Goal: Book appointment/travel/reservation

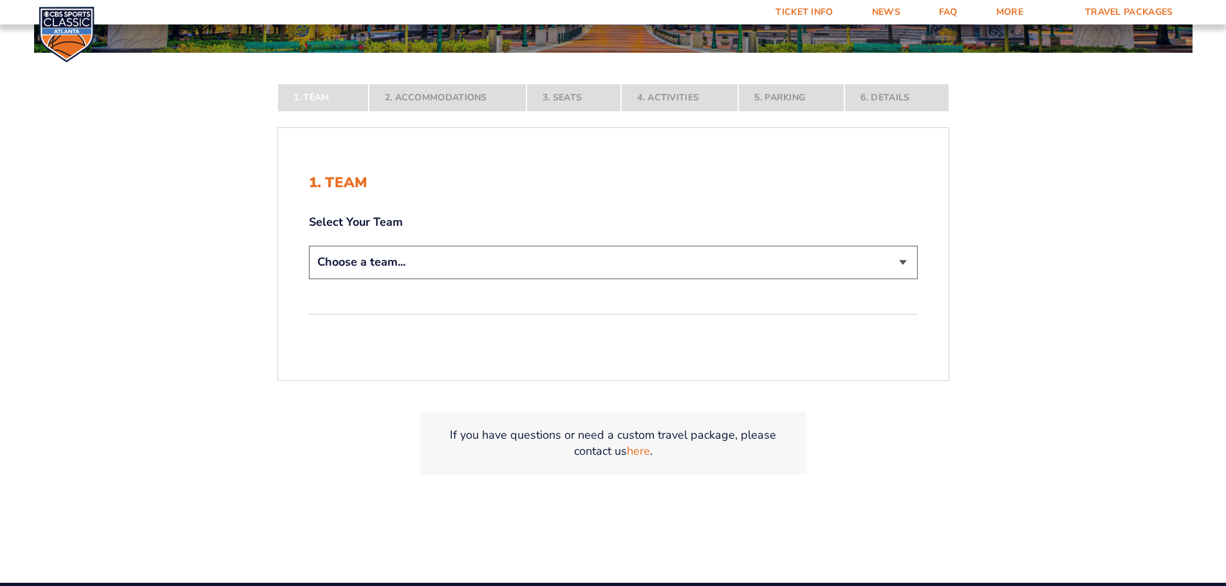
scroll to position [257, 0]
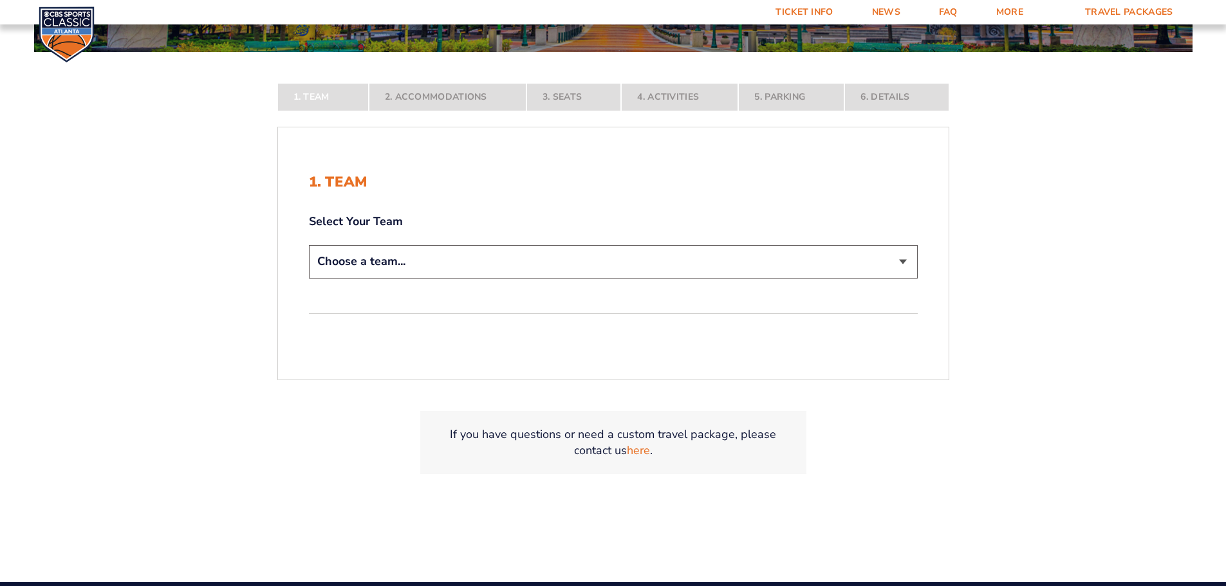
click at [597, 265] on select "Choose a team... [US_STATE] Wildcats [US_STATE] State Buckeyes [US_STATE] Tar H…" at bounding box center [613, 261] width 609 height 33
select select "12756"
click at [309, 278] on select "Choose a team... [US_STATE] Wildcats [US_STATE] State Buckeyes [US_STATE] Tar H…" at bounding box center [613, 261] width 609 height 33
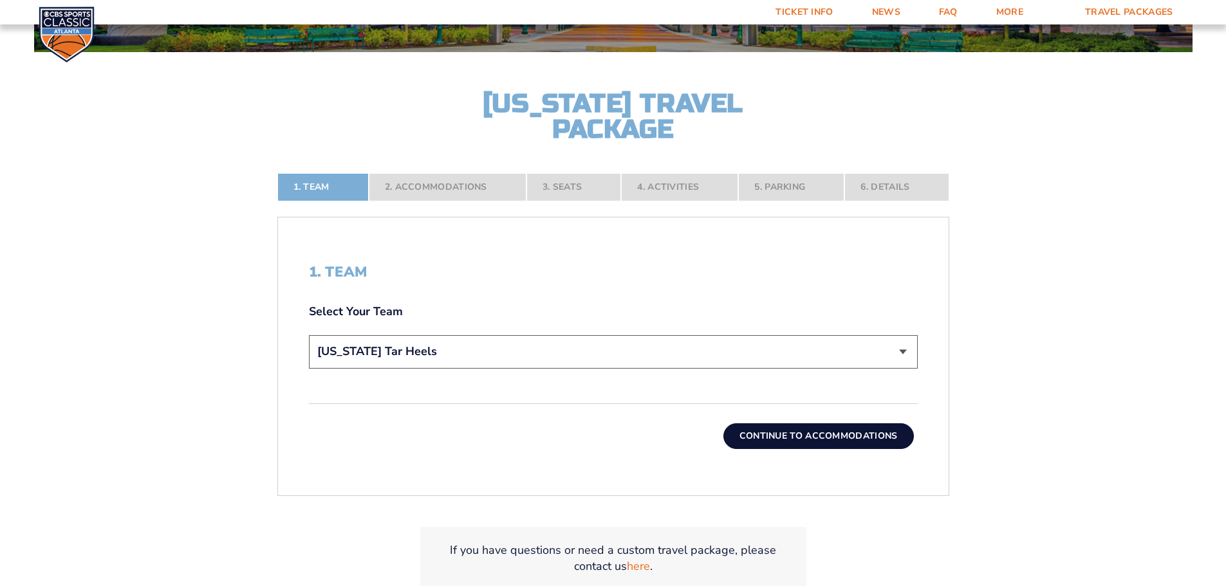
click at [803, 433] on button "Continue To Accommodations" at bounding box center [818, 436] width 191 height 26
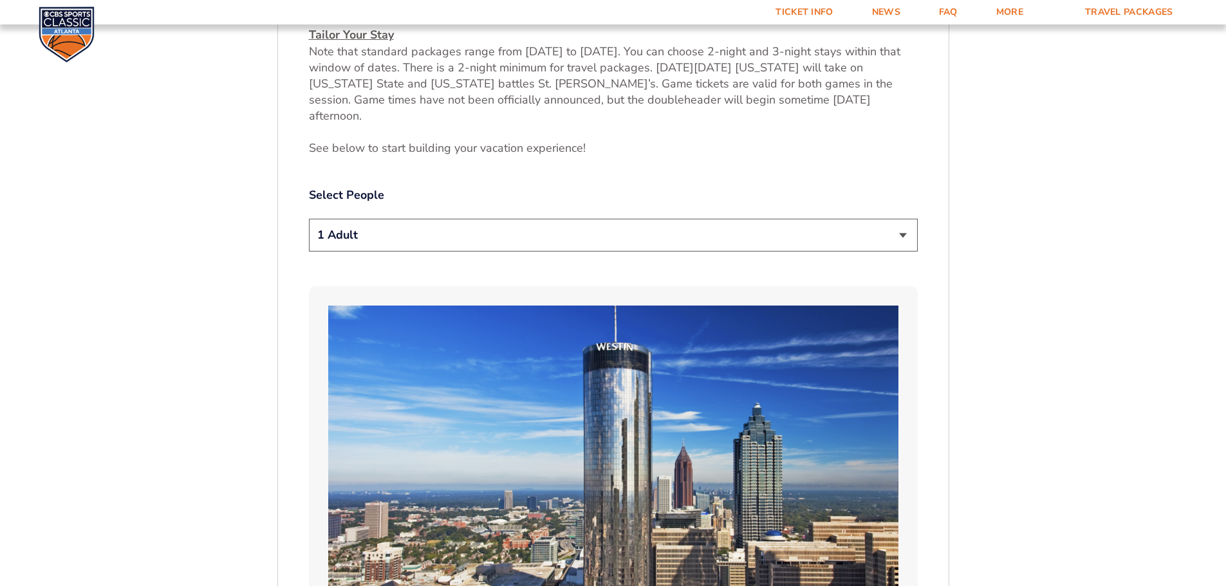
scroll to position [728, 0]
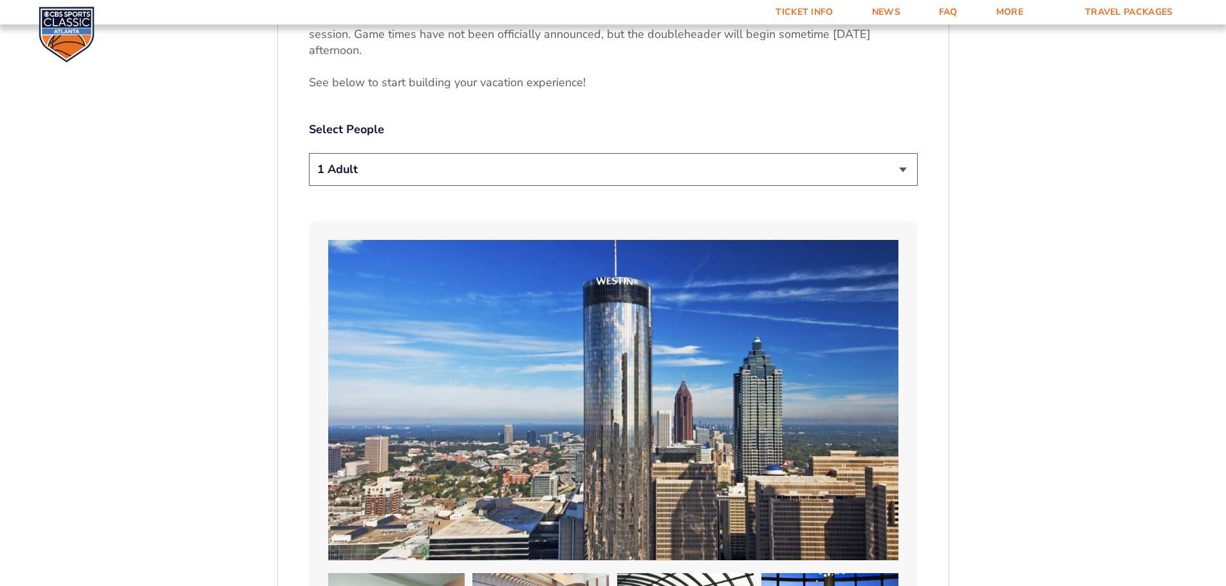
click at [495, 158] on select "1 Adult 2 Adults 3 Adults 4 Adults 2 Adults + 1 Child 2 Adults + 2 Children 2 A…" at bounding box center [613, 169] width 609 height 33
select select "2 Adults + 2 Children"
click at [309, 153] on select "1 Adult 2 Adults 3 Adults 4 Adults 2 Adults + 1 Child 2 Adults + 2 Children 2 A…" at bounding box center [613, 169] width 609 height 33
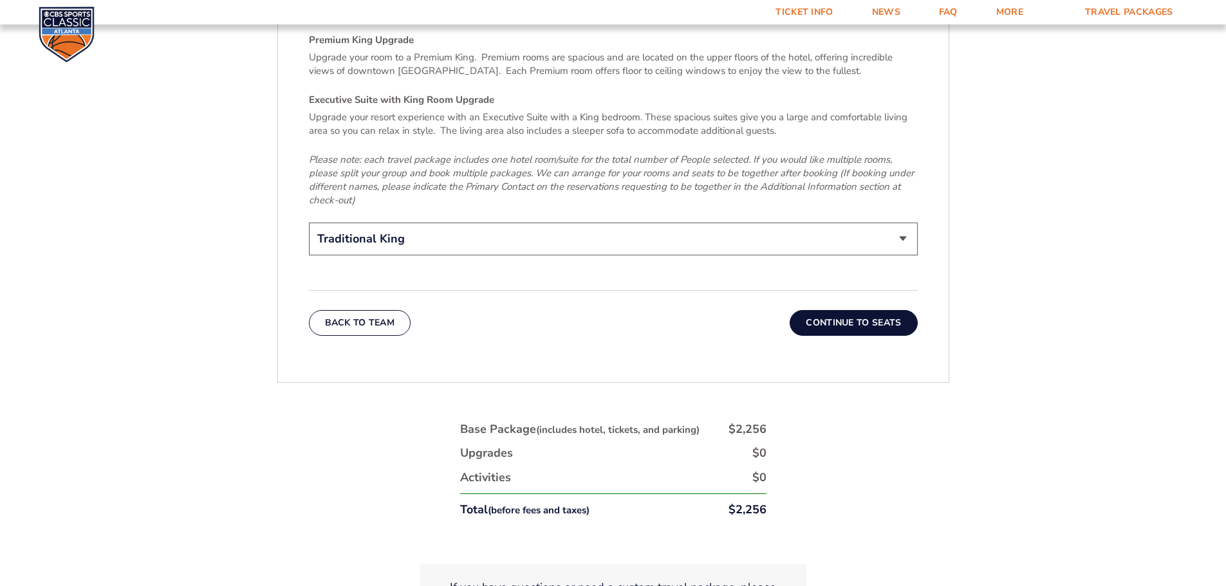
scroll to position [2080, 0]
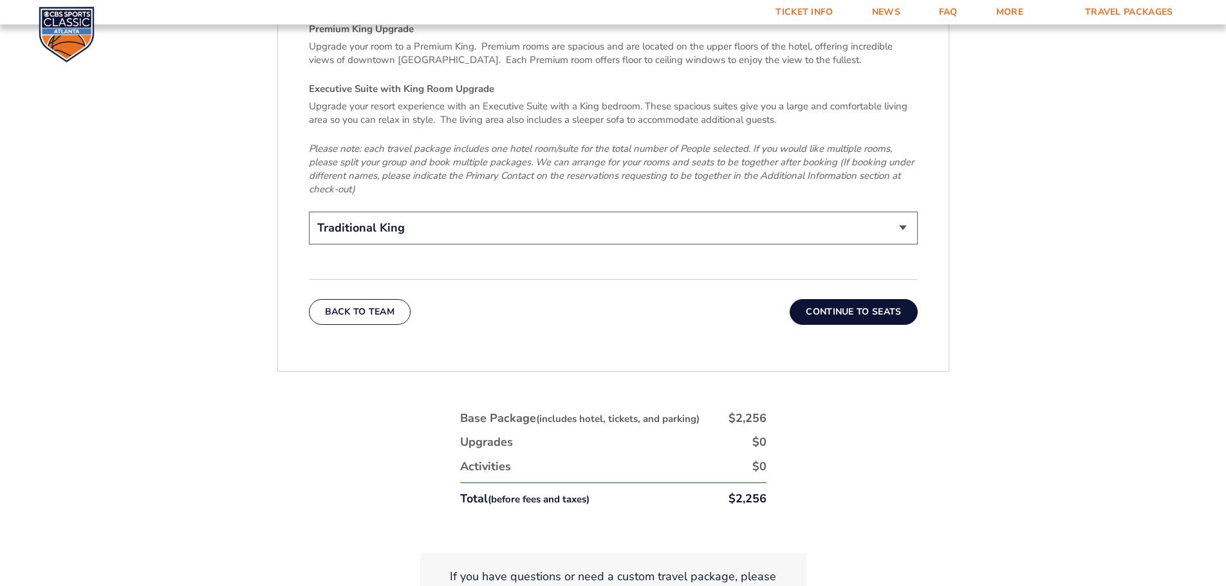
click at [546, 212] on select "Traditional King Traditional with 2 Queen Beds Upgrade (+$95 per night) Premium…" at bounding box center [613, 228] width 609 height 33
select select "Traditional with 2 Queen Beds Upgrade"
click at [309, 212] on select "Traditional King Traditional with 2 Queen Beds Upgrade (+$95 per night) Premium…" at bounding box center [613, 228] width 609 height 33
click at [824, 299] on button "Continue To Seats" at bounding box center [853, 312] width 127 height 26
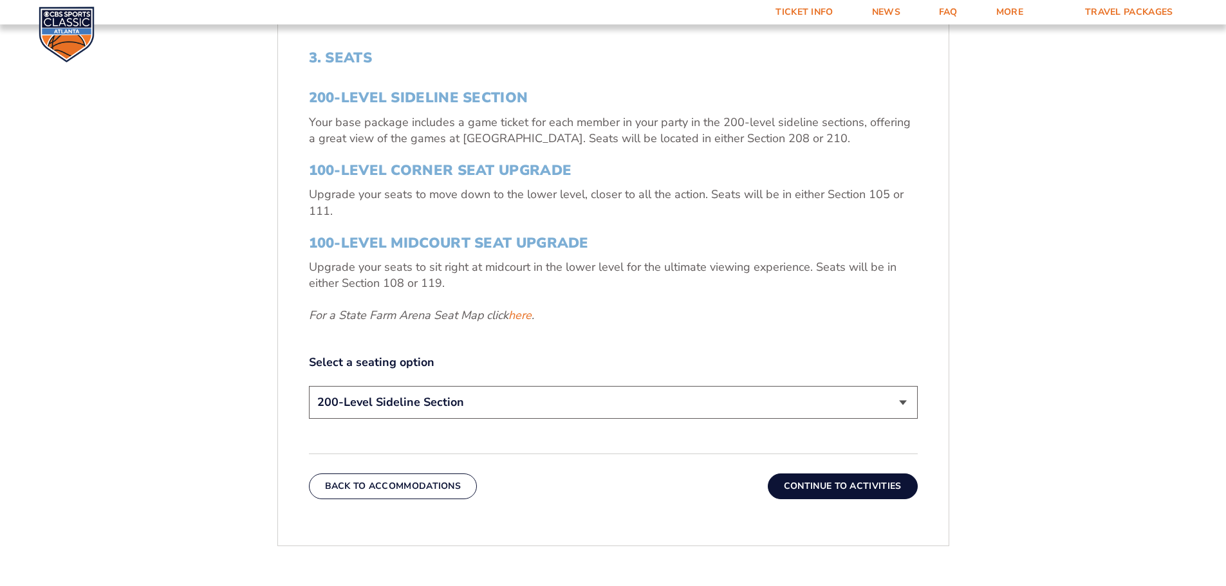
scroll to position [535, 0]
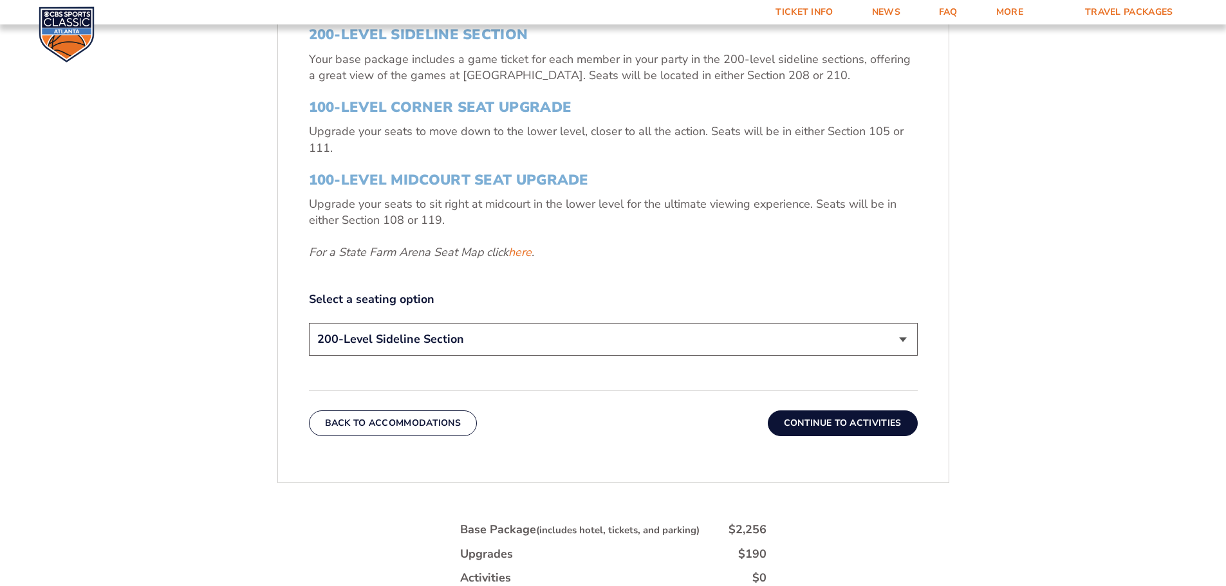
click at [428, 343] on select "200-Level Sideline Section 100-Level Corner Seat Upgrade (+$120 per person) 100…" at bounding box center [613, 339] width 609 height 33
select select "100-Level Corner Seat Upgrade"
click at [309, 323] on select "200-Level Sideline Section 100-Level Corner Seat Upgrade (+$120 per person) 100…" at bounding box center [613, 339] width 609 height 33
click at [776, 426] on button "Continue To Activities" at bounding box center [843, 424] width 150 height 26
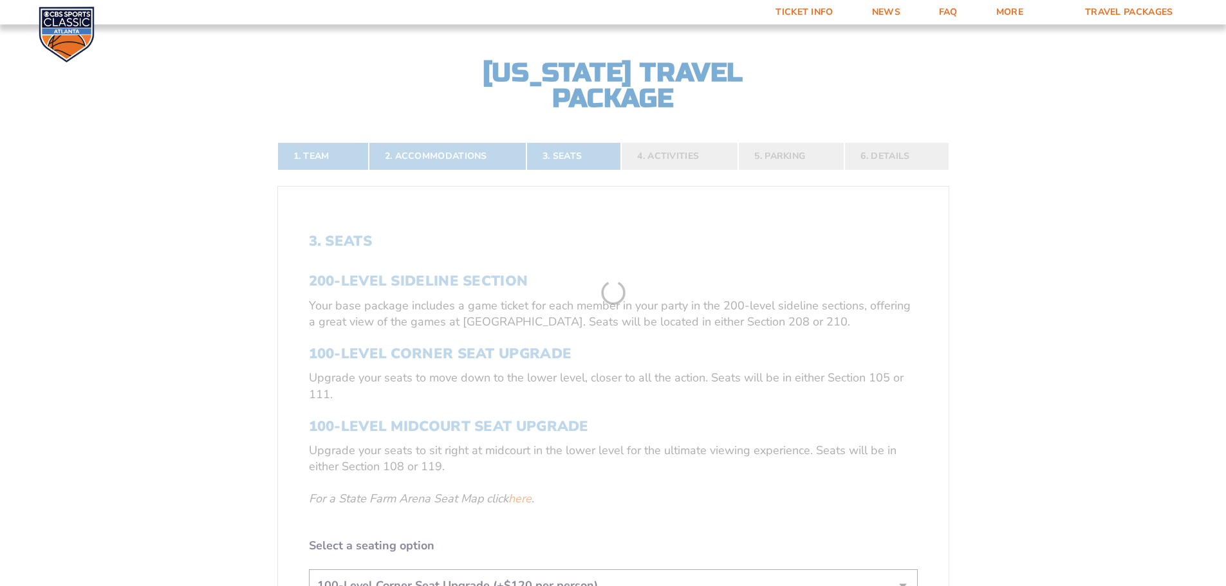
scroll to position [277, 0]
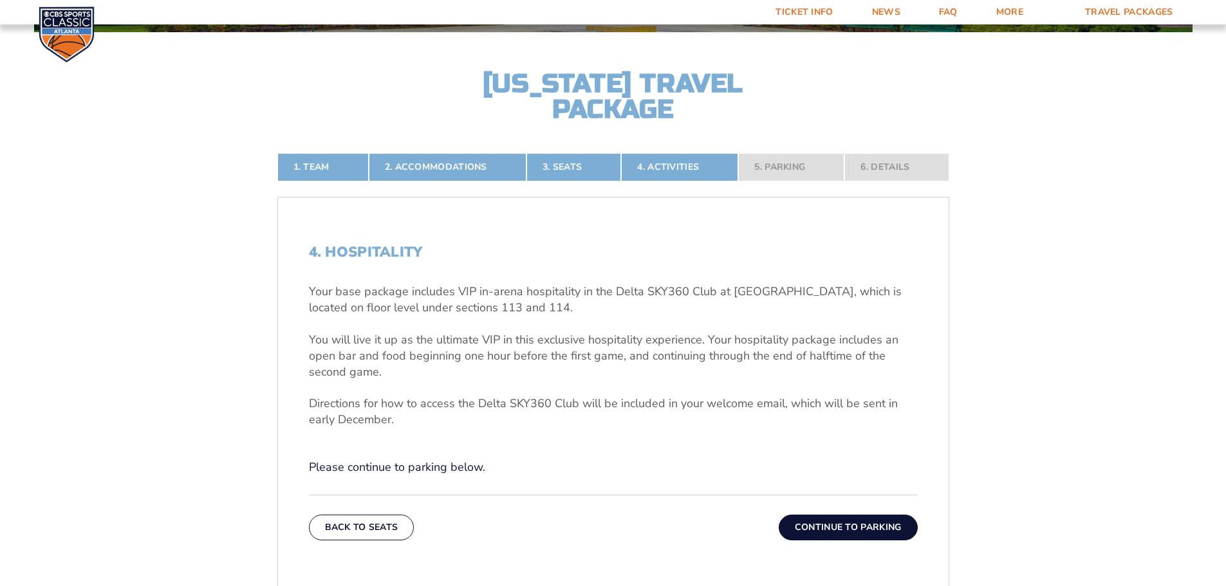
click at [864, 521] on button "Continue To Parking" at bounding box center [848, 528] width 139 height 26
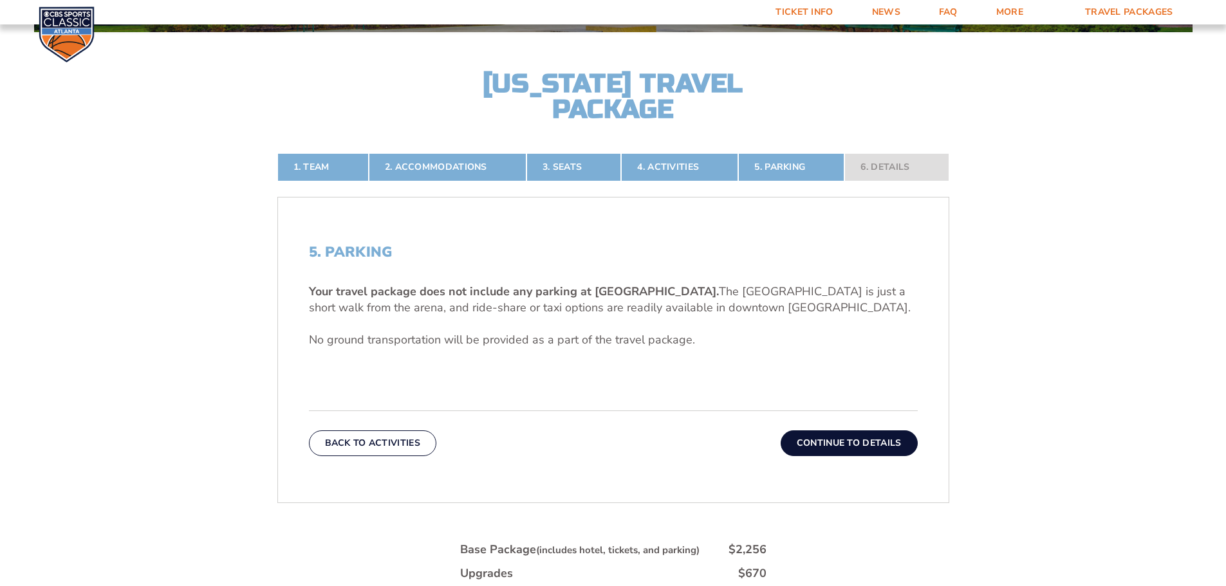
click at [837, 446] on button "Continue To Details" at bounding box center [849, 444] width 137 height 26
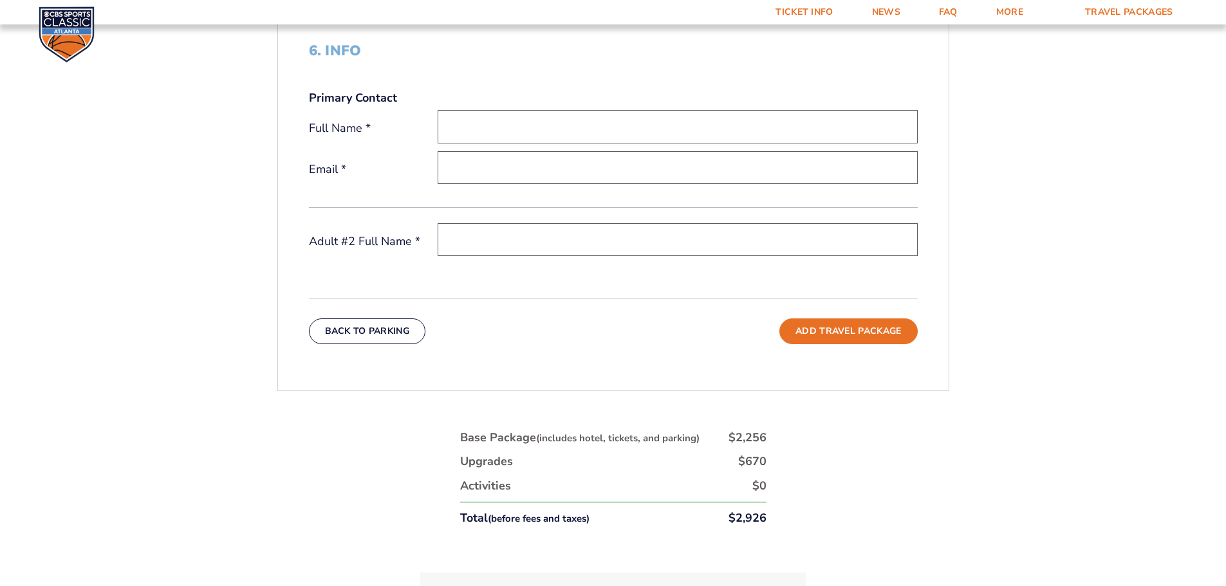
scroll to position [599, 0]
